Goal: Find specific page/section: Find specific page/section

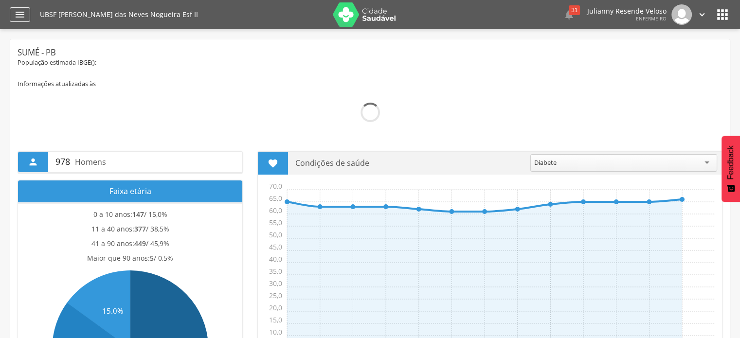
click at [11, 14] on div "" at bounding box center [20, 14] width 20 height 15
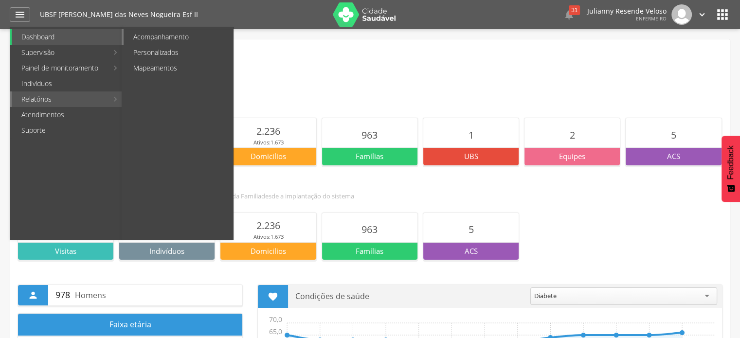
click at [164, 39] on link "Acompanhamento" at bounding box center [178, 37] width 109 height 16
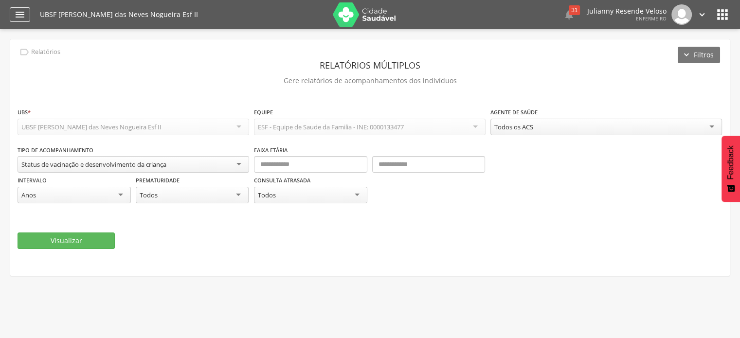
click at [23, 17] on icon "" at bounding box center [20, 15] width 12 height 12
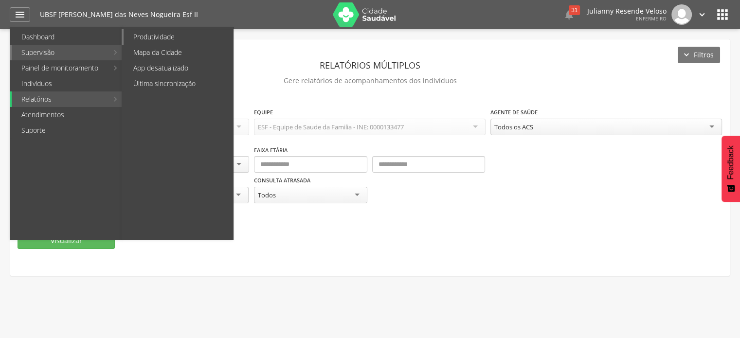
click at [156, 35] on link "Produtividade" at bounding box center [178, 37] width 109 height 16
type input "**********"
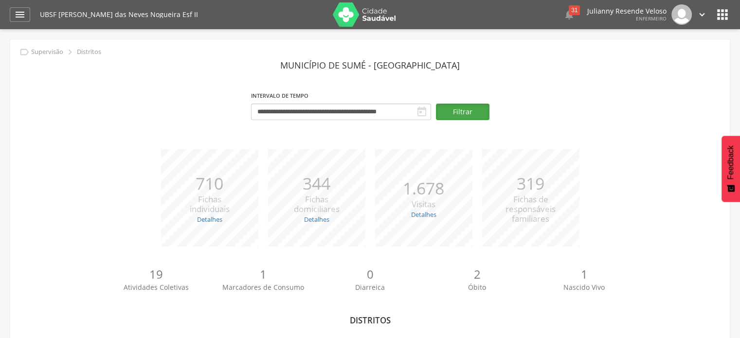
click at [448, 110] on button "Filtrar" at bounding box center [463, 112] width 54 height 17
click at [693, 14] on div " Configurações Sair" at bounding box center [687, 14] width 41 height 20
click at [698, 15] on icon "" at bounding box center [702, 14] width 11 height 11
click at [731, 24] on header " Dashboard Supervisão Produtividade Mapa da Cidade App desatualizado Última si…" at bounding box center [370, 14] width 740 height 29
click at [729, 18] on icon "" at bounding box center [723, 15] width 16 height 16
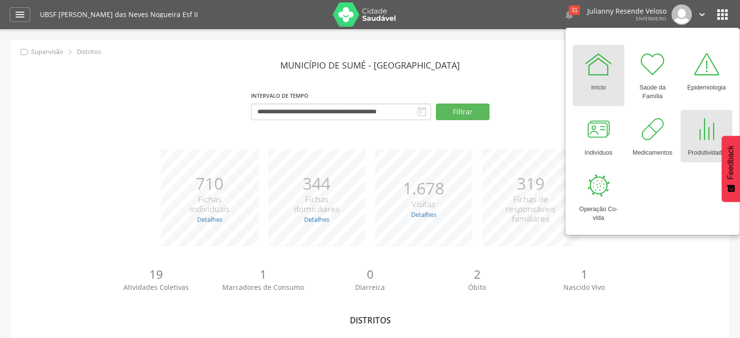
click at [705, 134] on div at bounding box center [706, 129] width 29 height 29
